Goal: Book appointment/travel/reservation

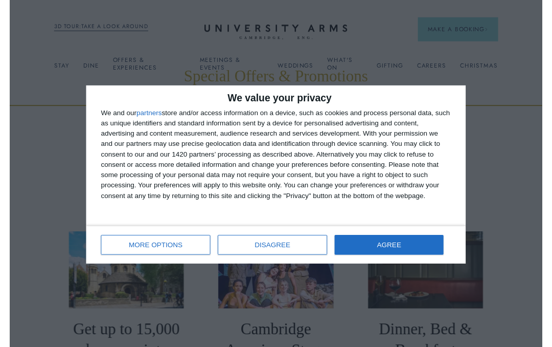
scroll to position [11, 0]
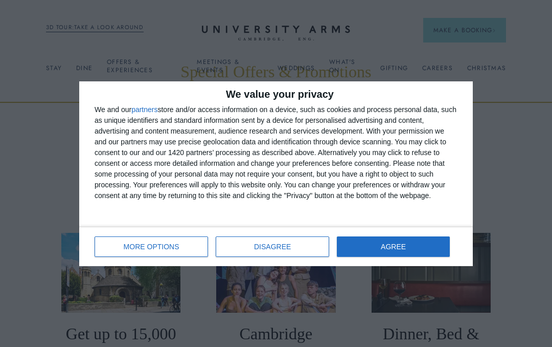
click at [393, 251] on button "AGREE" at bounding box center [393, 246] width 113 height 20
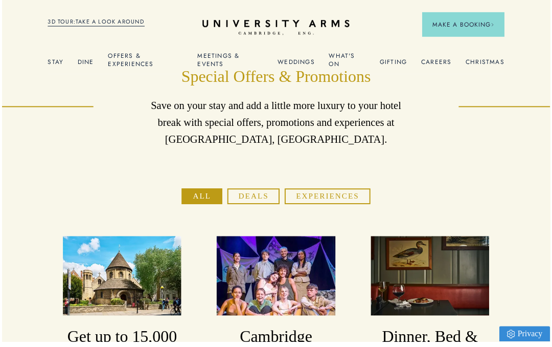
scroll to position [0, 0]
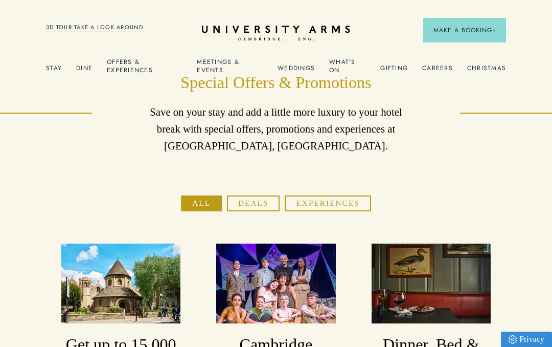
click at [230, 167] on img at bounding box center [220, 161] width 101 height 63
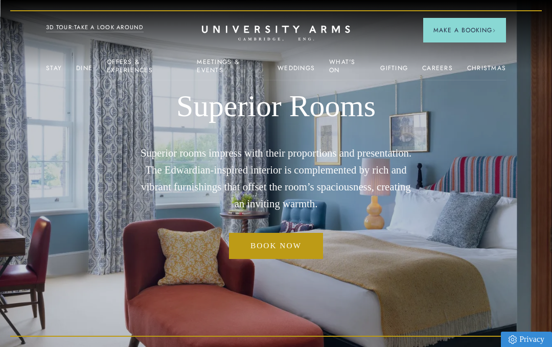
click at [211, 170] on img at bounding box center [220, 161] width 101 height 63
click at [235, 149] on img at bounding box center [220, 161] width 101 height 63
click at [217, 175] on img at bounding box center [220, 161] width 101 height 63
click at [223, 163] on img at bounding box center [220, 161] width 101 height 63
click at [222, 158] on img at bounding box center [220, 161] width 101 height 63
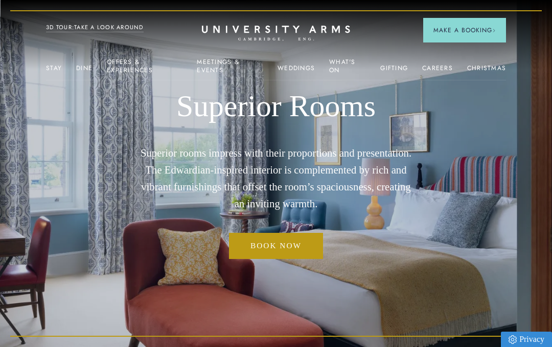
click at [205, 226] on p "From £249/night" at bounding box center [220, 230] width 101 height 9
click at [221, 163] on img at bounding box center [220, 161] width 101 height 63
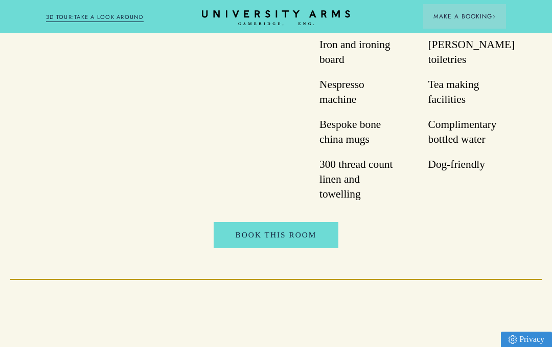
scroll to position [1024, 0]
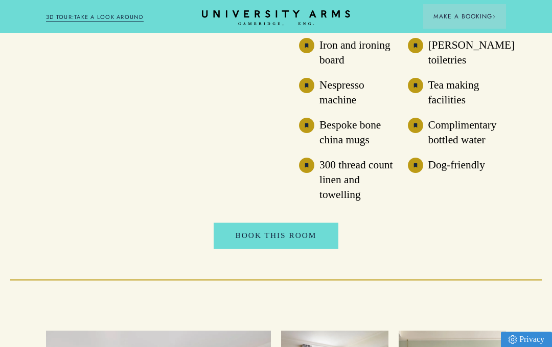
click at [284, 247] on link "Book This Room" at bounding box center [276, 236] width 124 height 26
